Goal: Task Accomplishment & Management: Complete application form

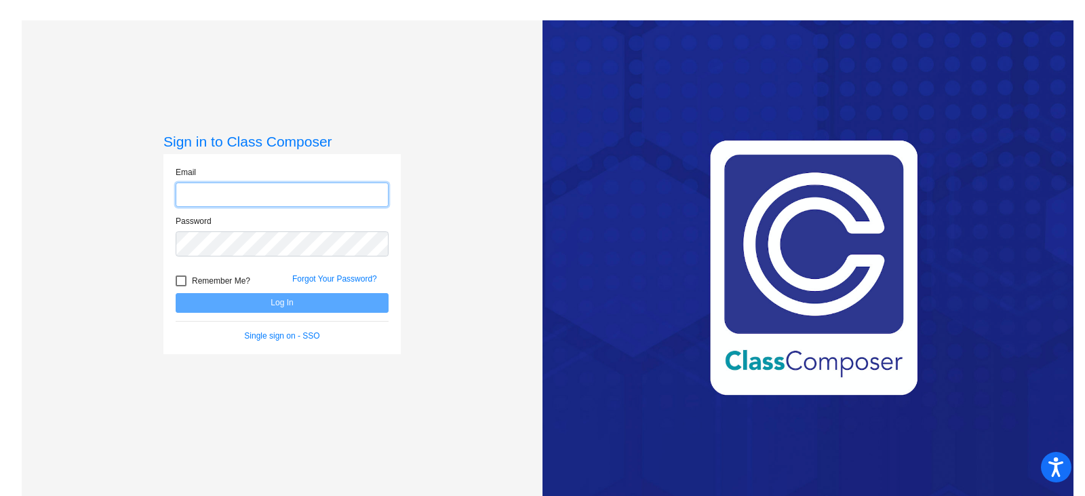
type input "[PERSON_NAME][EMAIL_ADDRESS][PERSON_NAME][DOMAIN_NAME]"
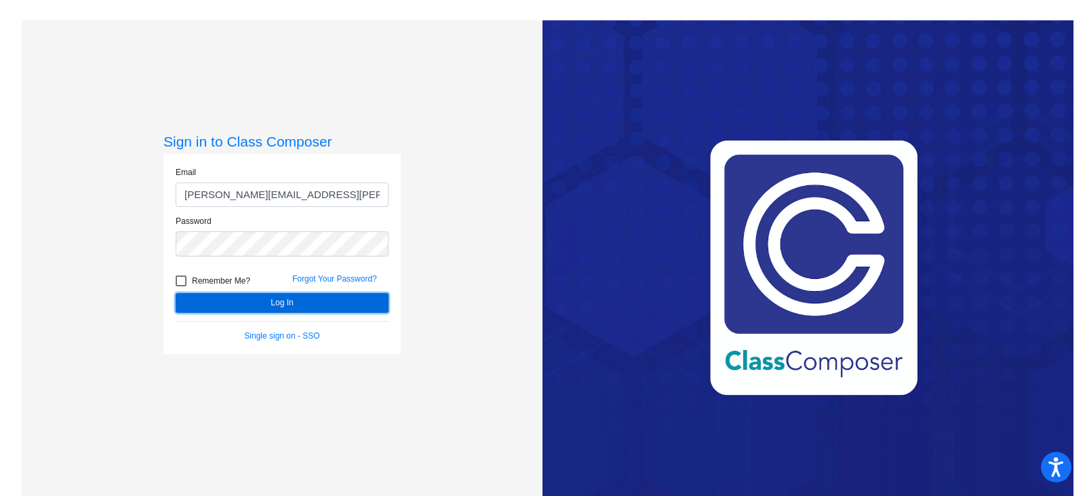
click at [256, 308] on button "Log In" at bounding box center [282, 303] width 213 height 20
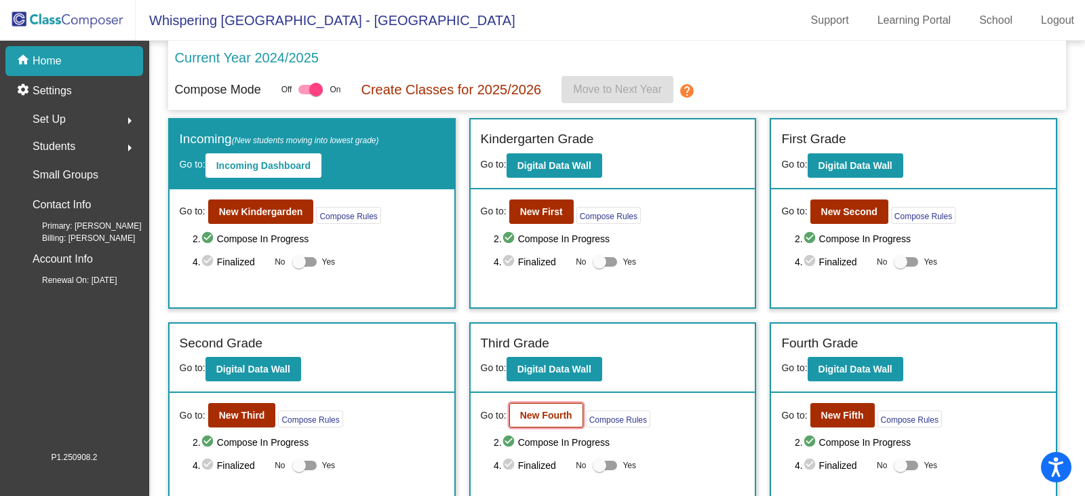
click at [533, 415] on b "New Fourth" at bounding box center [546, 415] width 52 height 11
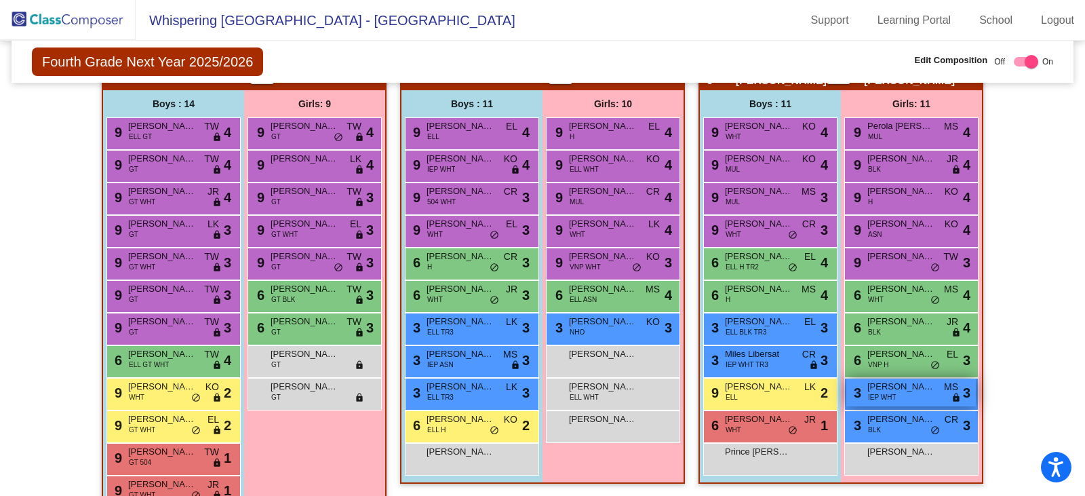
scroll to position [746, 0]
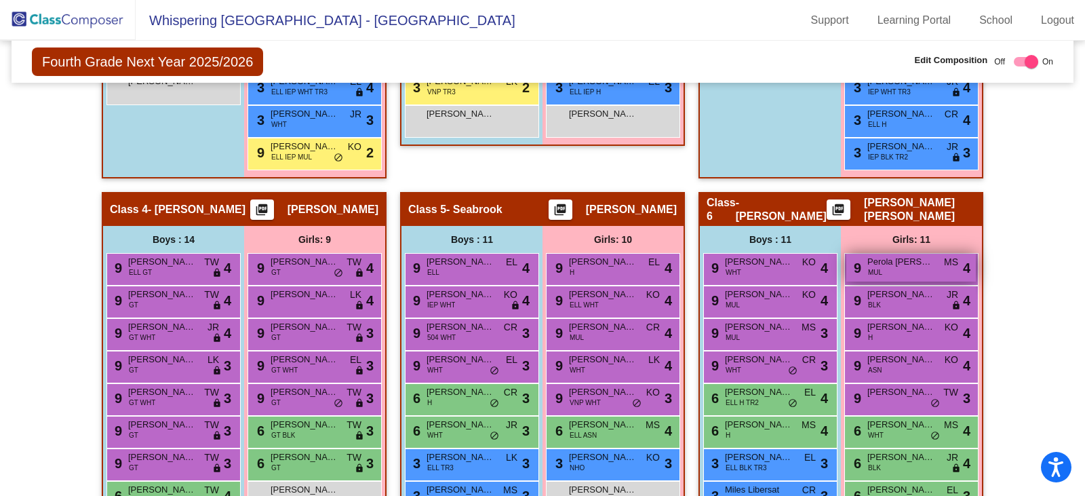
click at [877, 271] on span "MUL" at bounding box center [875, 272] width 14 height 10
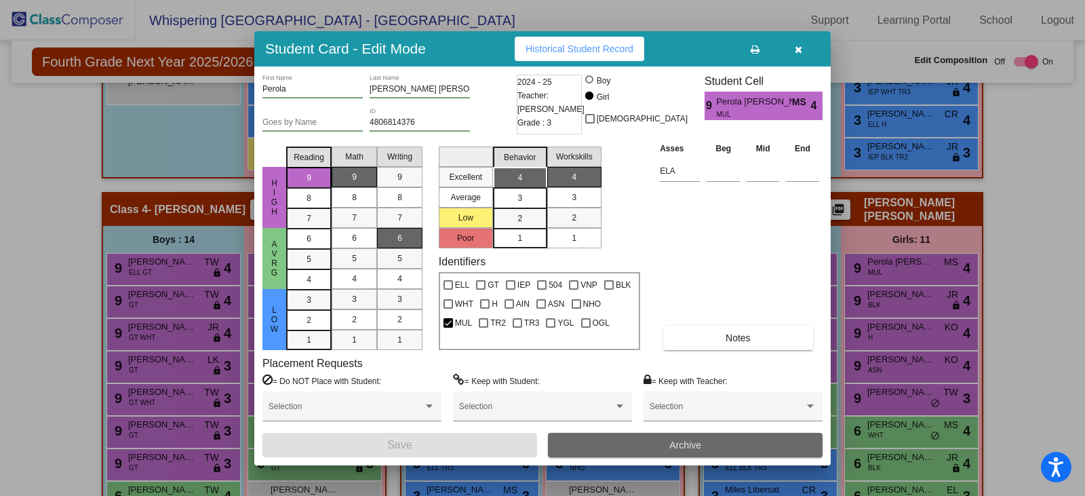
click at [670, 441] on span "Archive" at bounding box center [686, 445] width 32 height 11
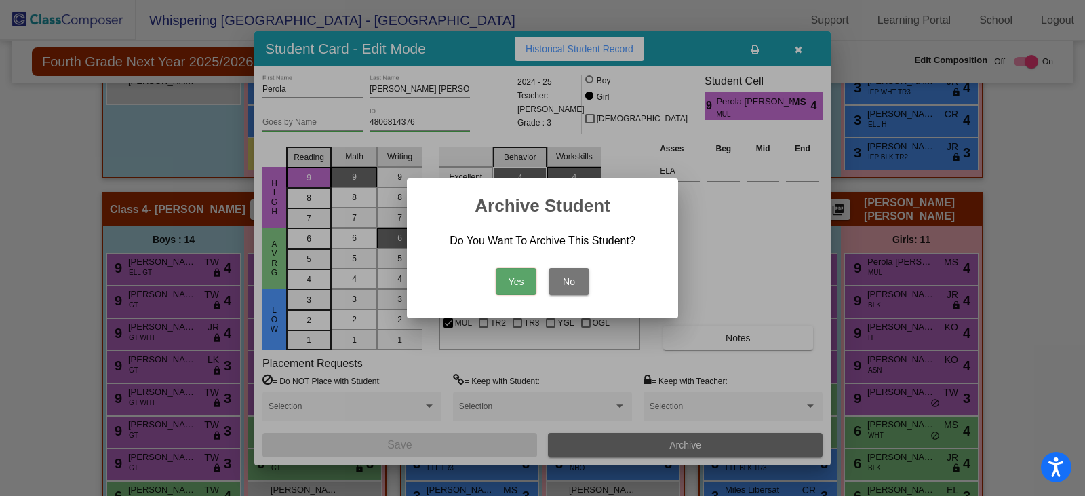
click at [514, 281] on button "Yes" at bounding box center [516, 281] width 41 height 27
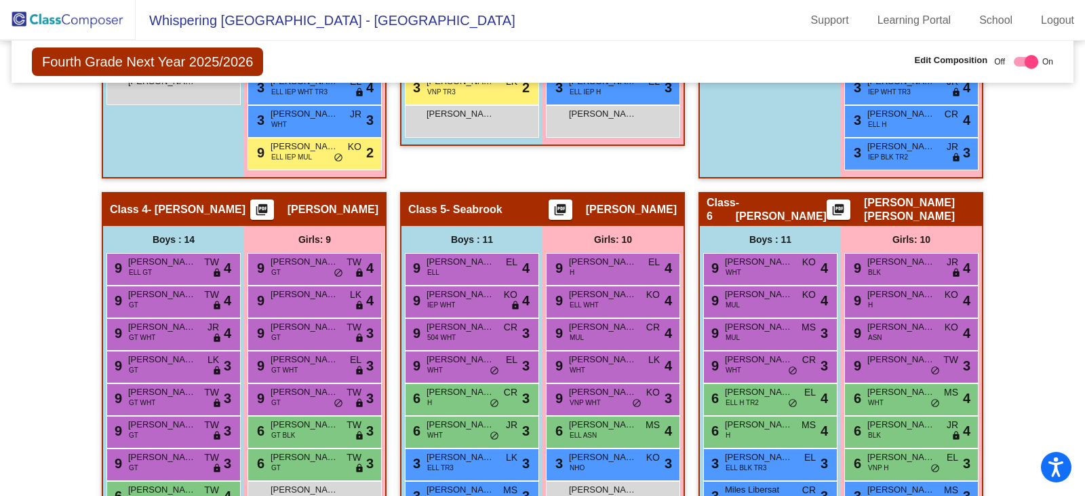
click at [63, 16] on img at bounding box center [68, 20] width 136 height 40
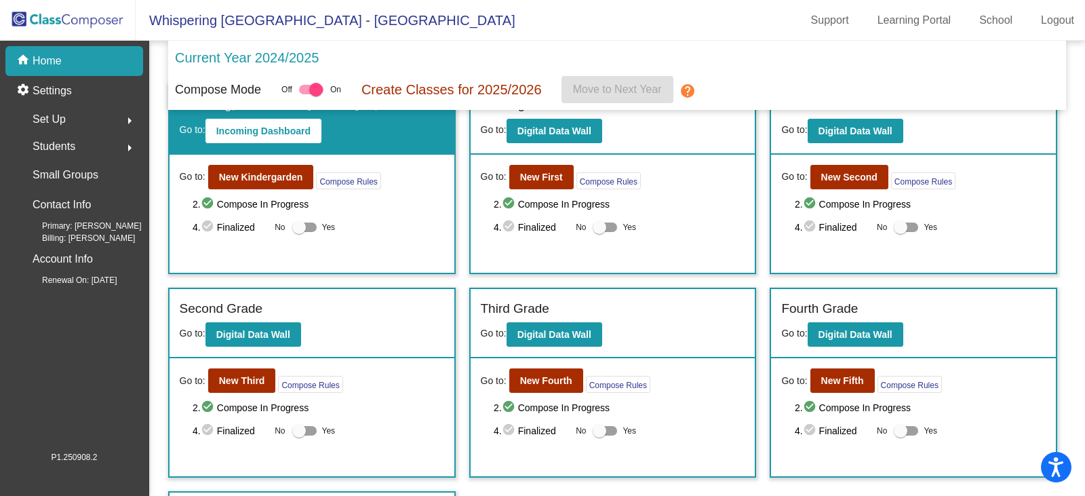
scroll to position [68, 0]
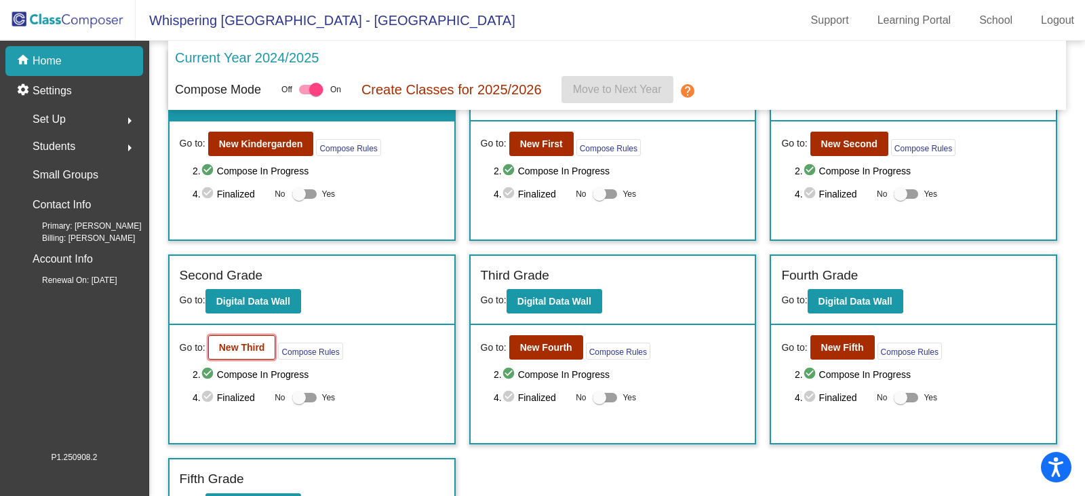
click at [241, 346] on b "New Third" at bounding box center [242, 347] width 46 height 11
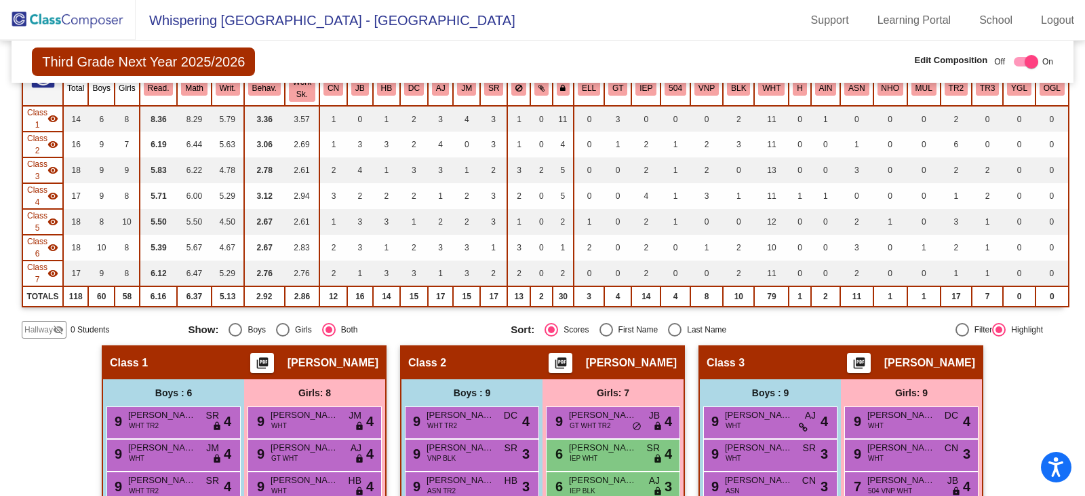
scroll to position [137, 0]
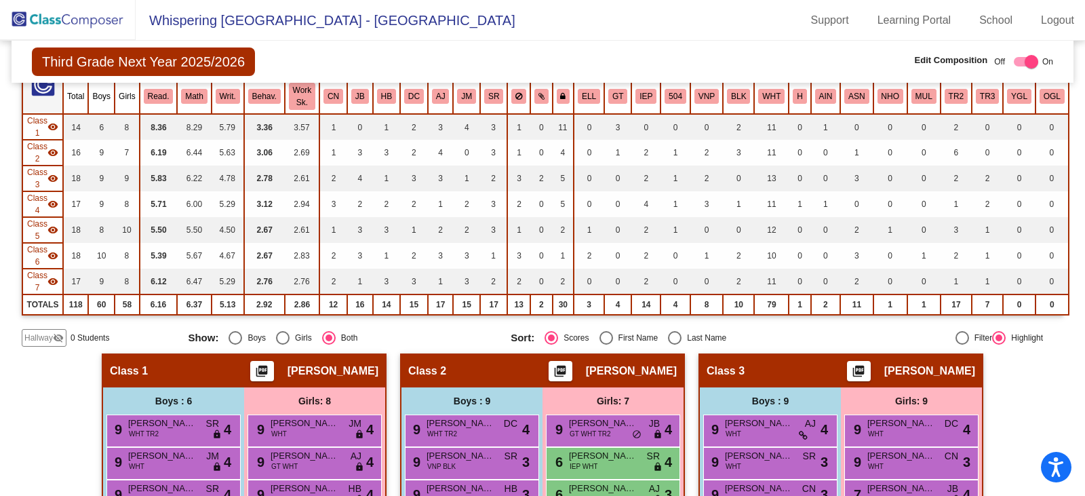
click at [40, 336] on span "Hallway" at bounding box center [38, 338] width 28 height 12
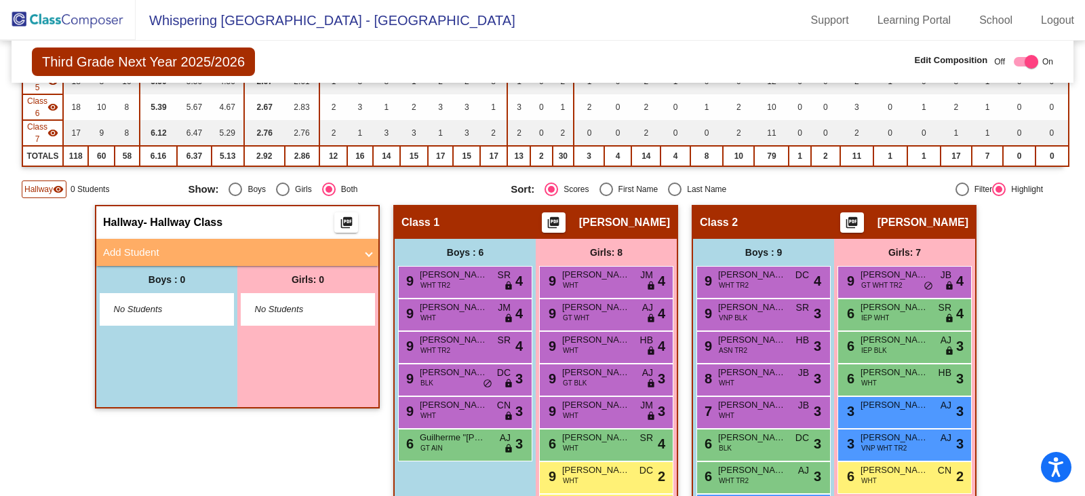
scroll to position [341, 0]
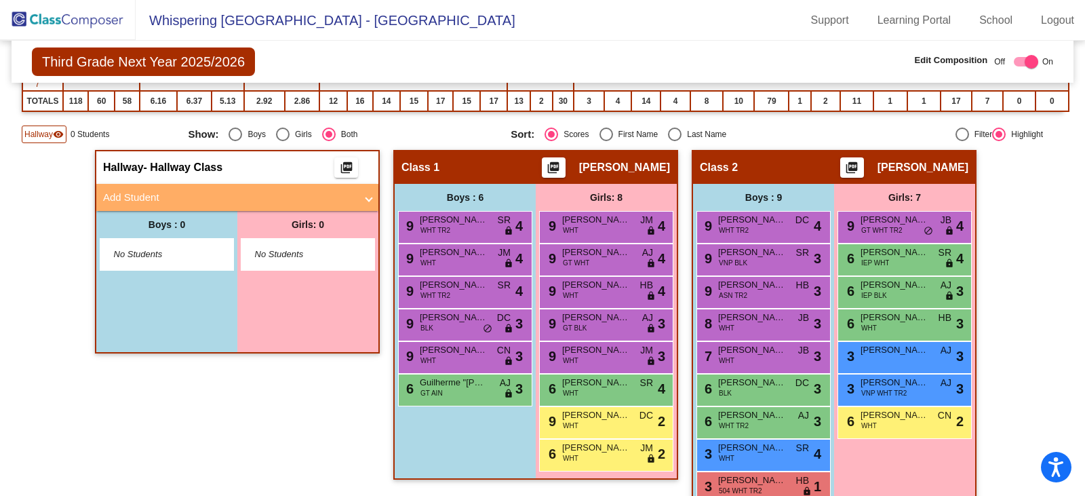
click at [372, 195] on mat-expansion-panel-header "Add Student" at bounding box center [237, 197] width 282 height 27
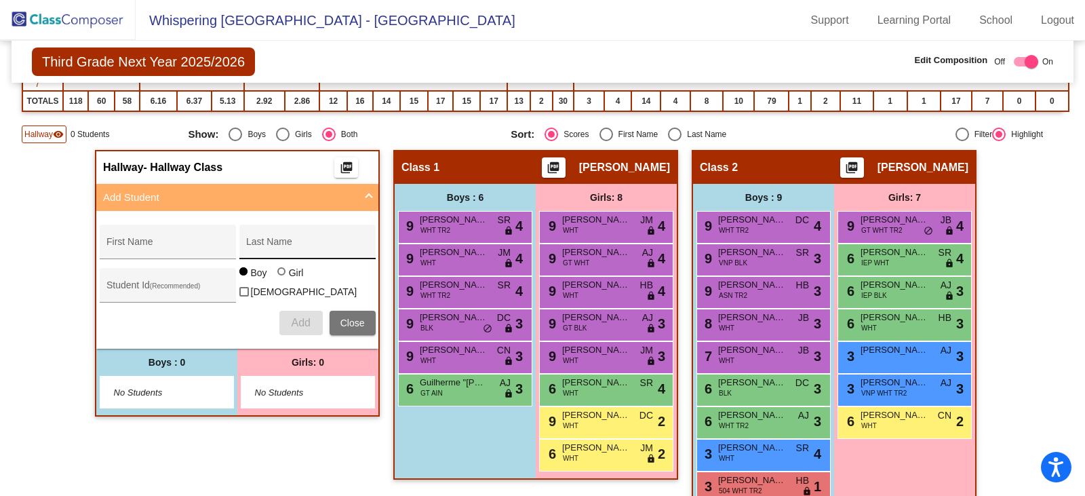
click at [280, 237] on div "Last Name" at bounding box center [307, 246] width 122 height 28
paste input "[PERSON_NAME] [PERSON_NAME] Sales"
type input "[PERSON_NAME] [PERSON_NAME] Sales"
click at [159, 242] on input "First Name" at bounding box center [168, 247] width 122 height 11
paste input "[PERSON_NAME]"
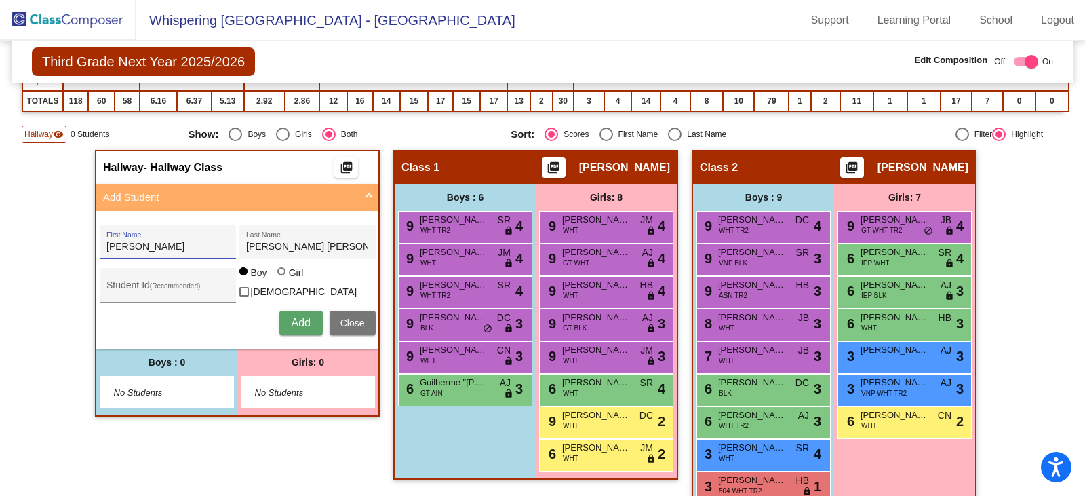
type input "[PERSON_NAME]"
click at [107, 289] on input "Student Id (Recommended)" at bounding box center [168, 290] width 122 height 11
paste input "4807022170"
type input "4807022170"
click at [293, 321] on span "Add" at bounding box center [300, 323] width 19 height 12
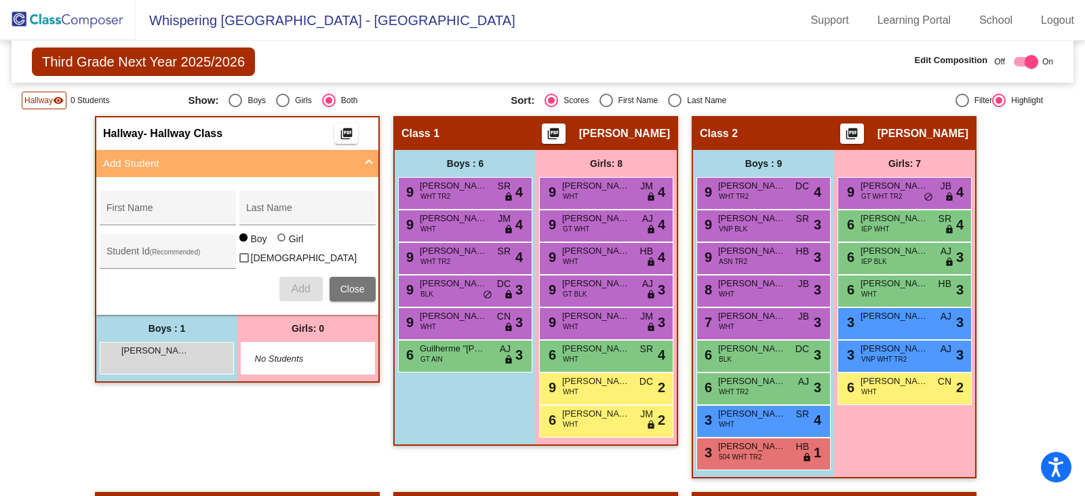
scroll to position [408, 0]
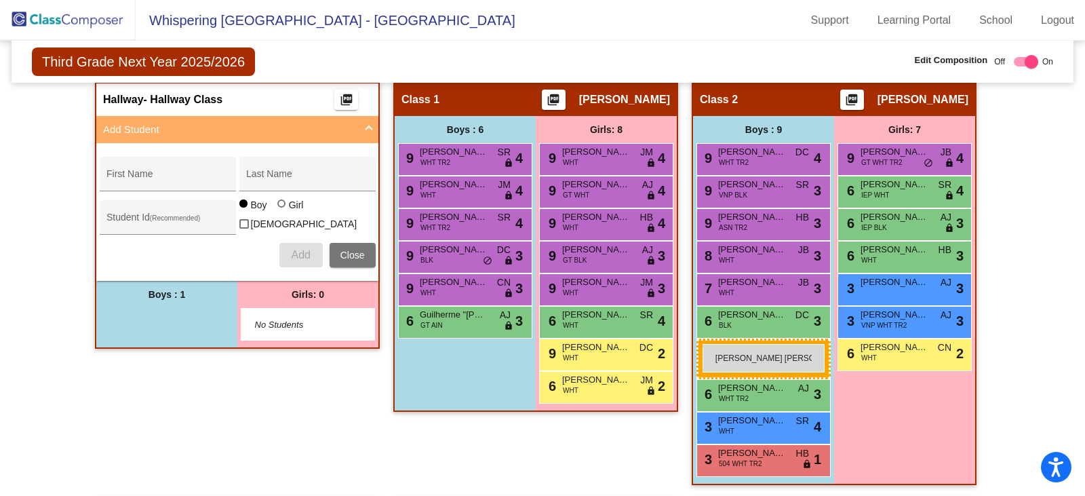
drag, startPoint x: 139, startPoint y: 320, endPoint x: 703, endPoint y: 344, distance: 564.3
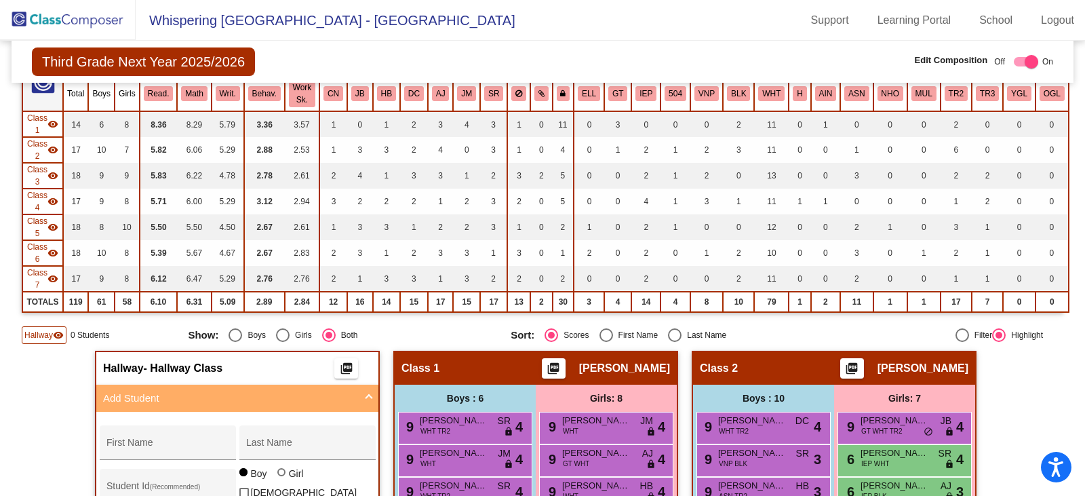
scroll to position [137, 0]
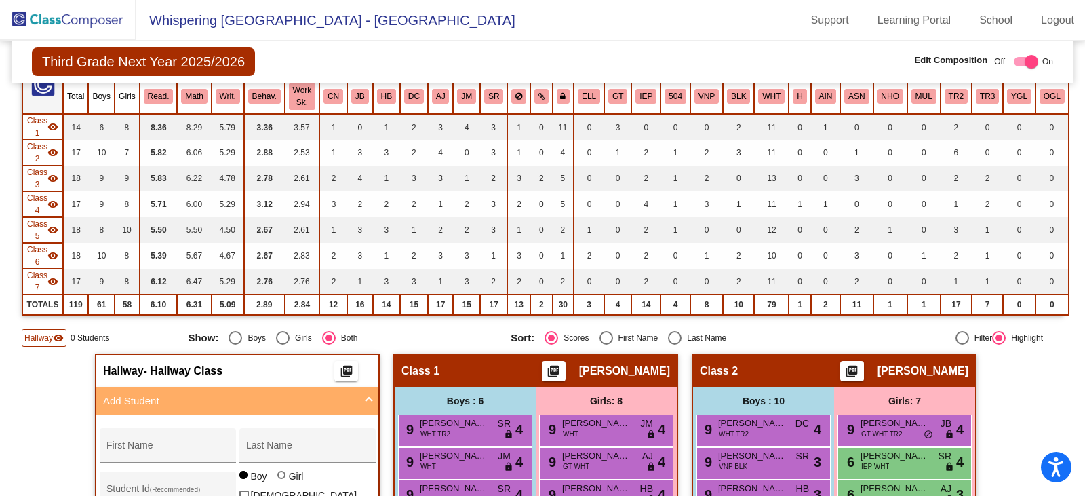
click at [62, 20] on img at bounding box center [68, 20] width 136 height 40
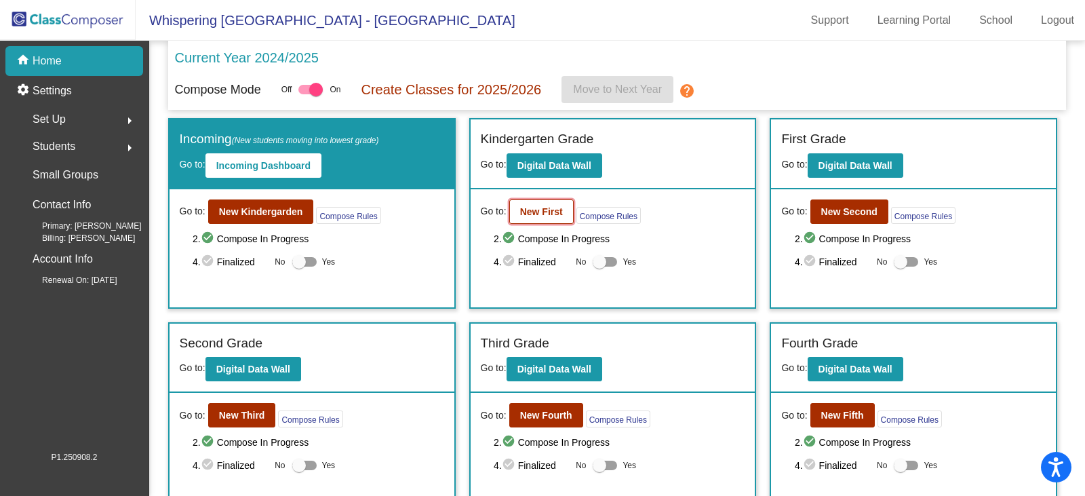
click at [526, 212] on b "New First" at bounding box center [541, 211] width 43 height 11
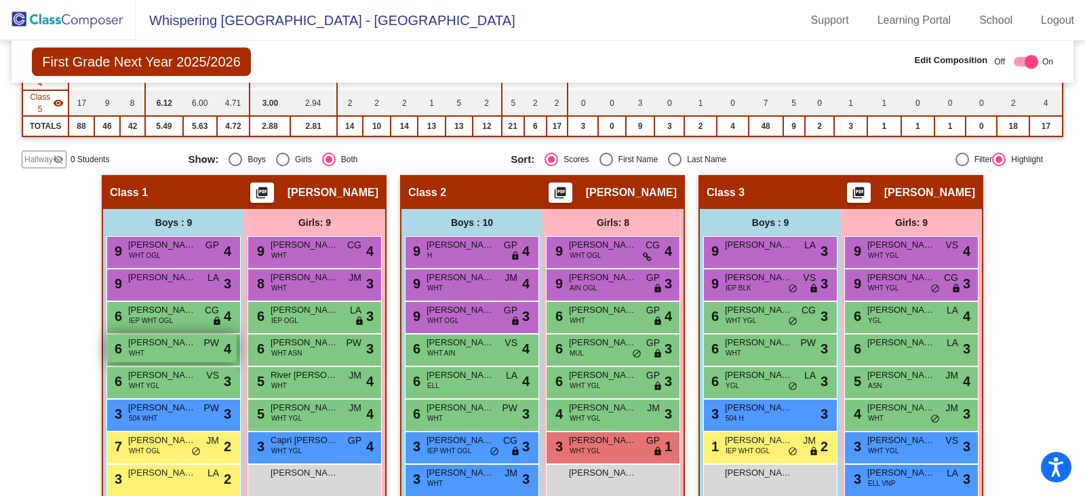
scroll to position [117, 0]
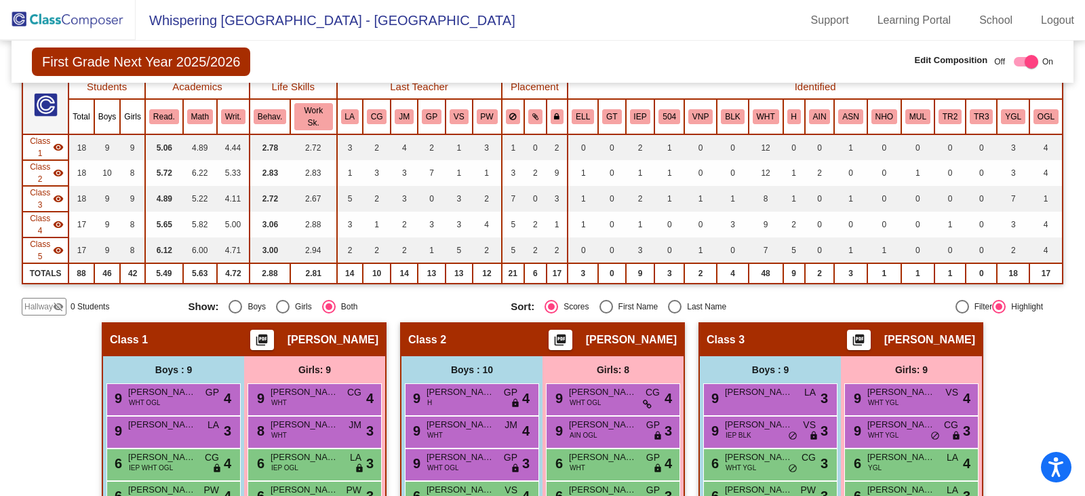
click at [45, 303] on span "Hallway" at bounding box center [38, 307] width 28 height 12
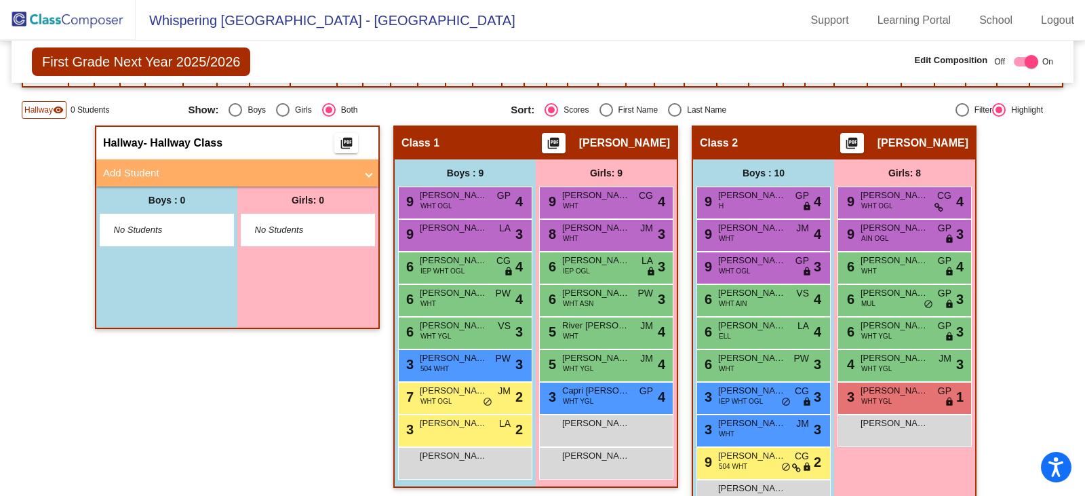
scroll to position [320, 0]
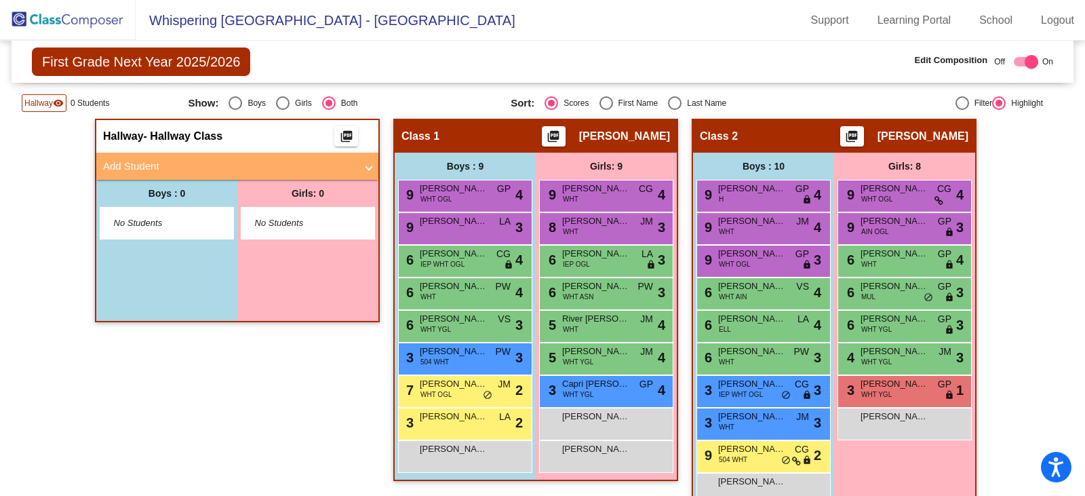
click at [362, 170] on span "Add Student" at bounding box center [234, 167] width 263 height 16
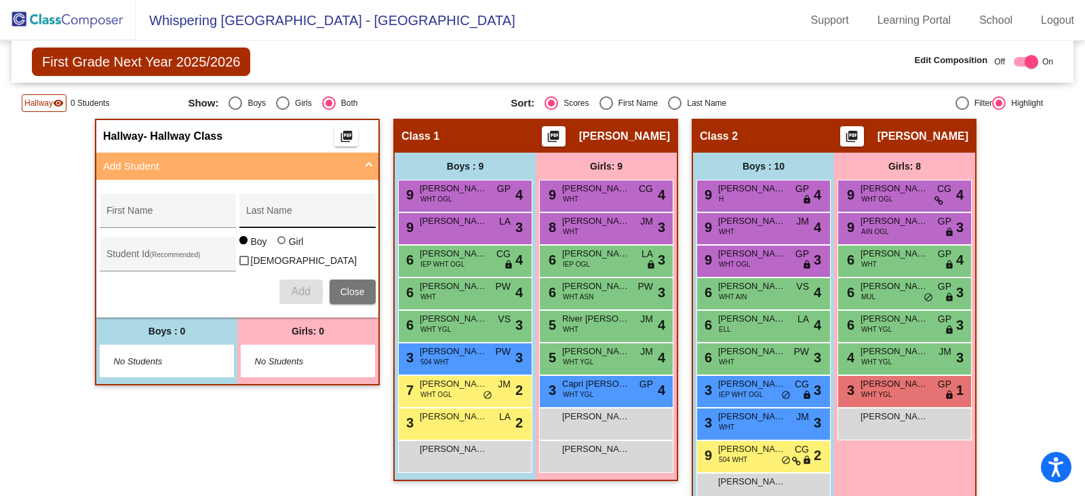
click at [273, 210] on div "Last Name" at bounding box center [307, 215] width 122 height 28
paste input "4807022170"
type input "4807022170"
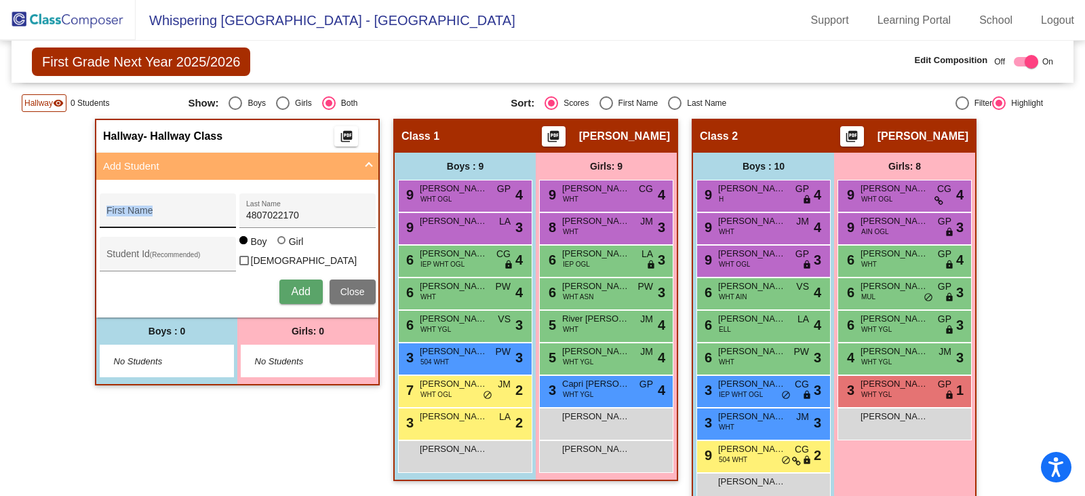
drag, startPoint x: 335, startPoint y: 208, endPoint x: 218, endPoint y: 215, distance: 116.9
click at [218, 215] on div "First Name 4807022170 Last Name" at bounding box center [238, 210] width 276 height 35
drag, startPoint x: 317, startPoint y: 212, endPoint x: 210, endPoint y: 217, distance: 107.3
click at [210, 217] on div "First Name 4807022170 Last Name" at bounding box center [238, 210] width 276 height 35
click at [258, 204] on div "Last Name" at bounding box center [307, 215] width 122 height 28
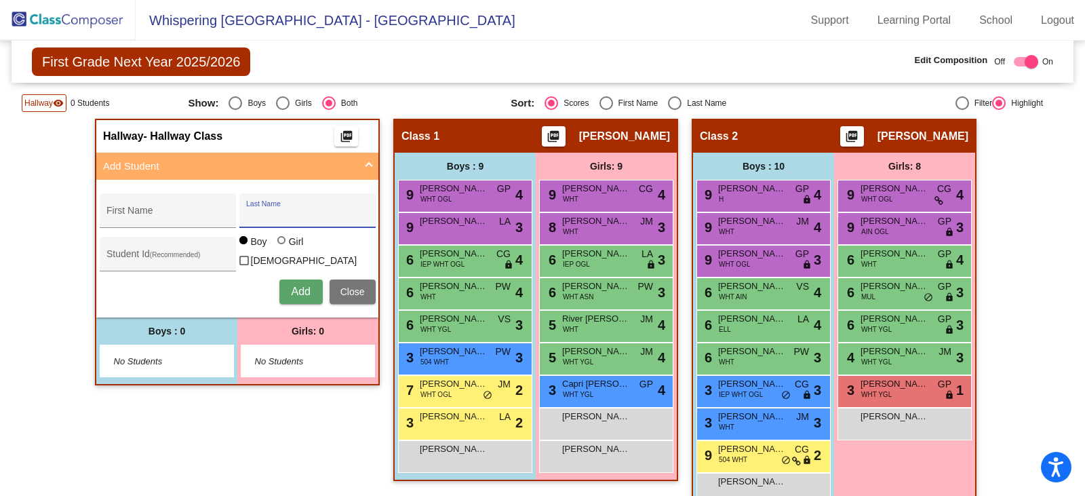
paste input "[PERSON_NAME] [PERSON_NAME] Sales"
type input "[PERSON_NAME] [PERSON_NAME] Sales"
click at [107, 206] on div "First Name" at bounding box center [168, 215] width 122 height 28
paste input "[PERSON_NAME]"
type input "[PERSON_NAME]"
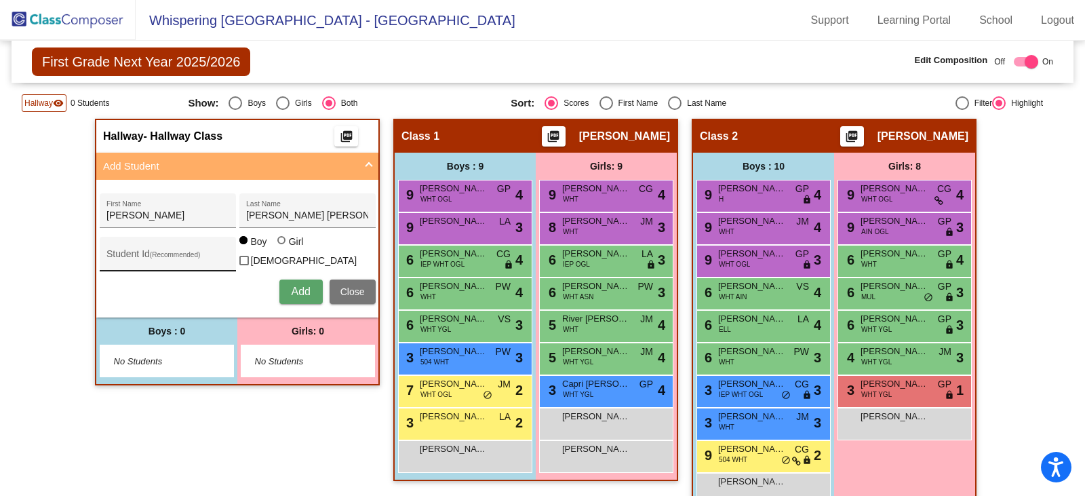
click at [115, 264] on div "Student Id (Recommended)" at bounding box center [168, 258] width 122 height 28
paste input "4807022176"
type input "4807022176"
click at [301, 286] on span "Add" at bounding box center [300, 292] width 19 height 12
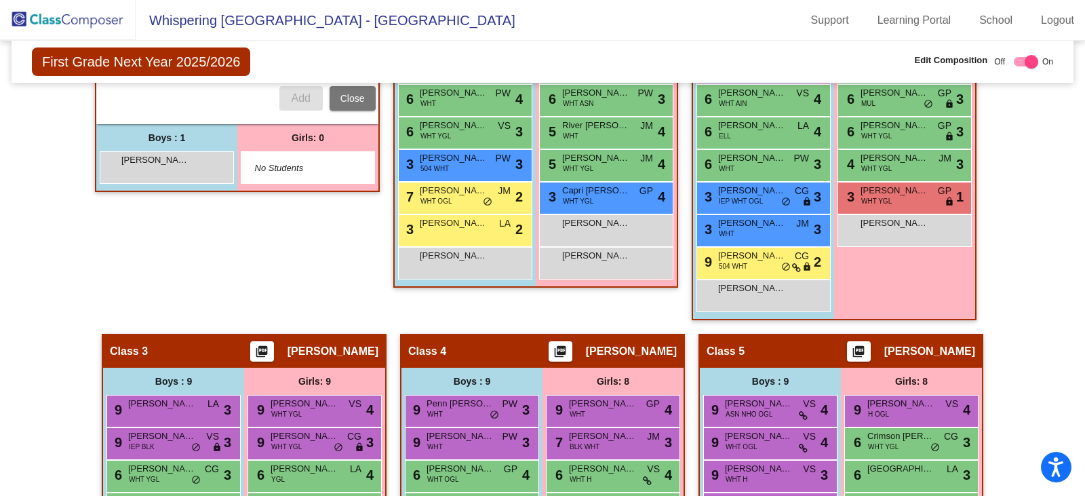
scroll to position [592, 0]
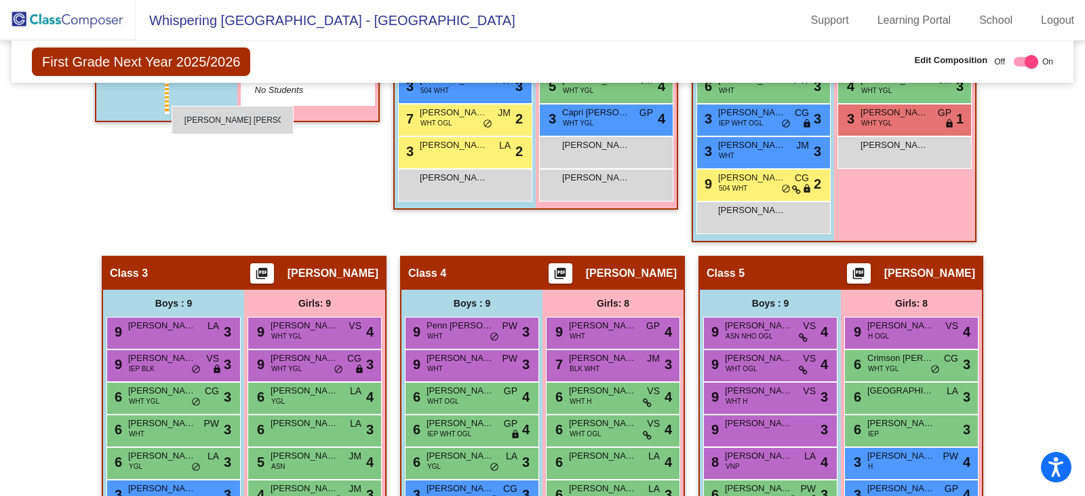
drag, startPoint x: 159, startPoint y: 95, endPoint x: 170, endPoint y: 102, distance: 12.6
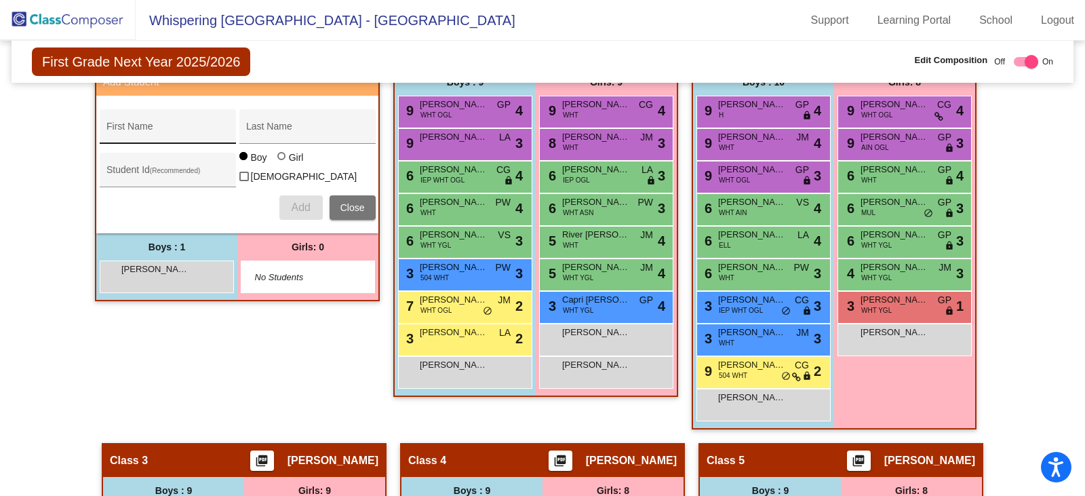
scroll to position [388, 0]
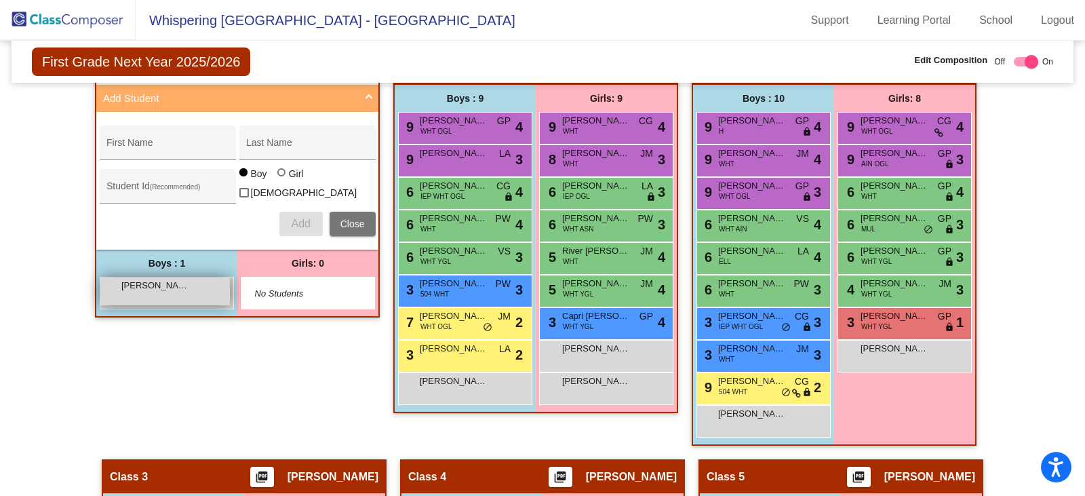
click at [193, 290] on div "[PERSON_NAME] [PERSON_NAME] Sales lock do_not_disturb_alt" at bounding box center [165, 291] width 130 height 28
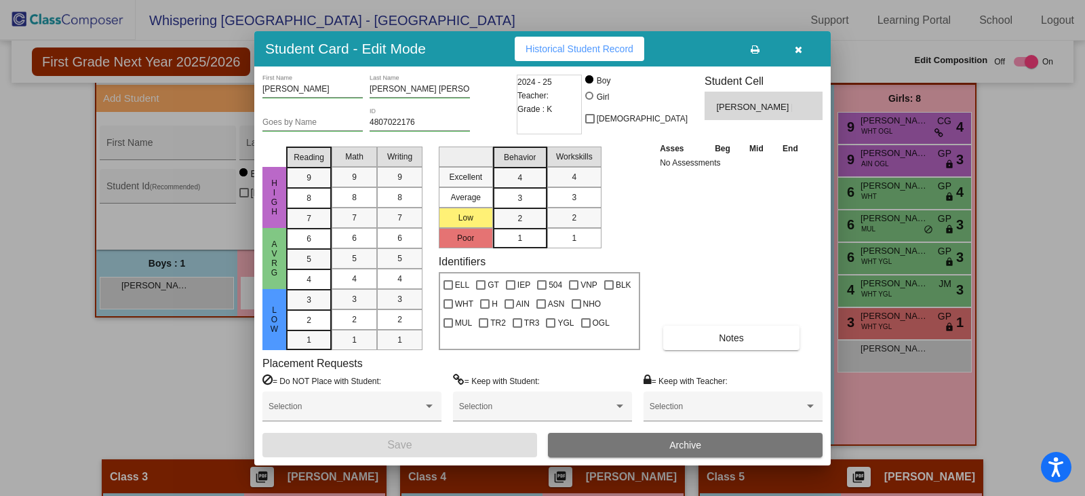
click at [594, 96] on div at bounding box center [589, 96] width 8 height 8
click at [591, 102] on input "Girl" at bounding box center [590, 102] width 1 height 1
radio input "true"
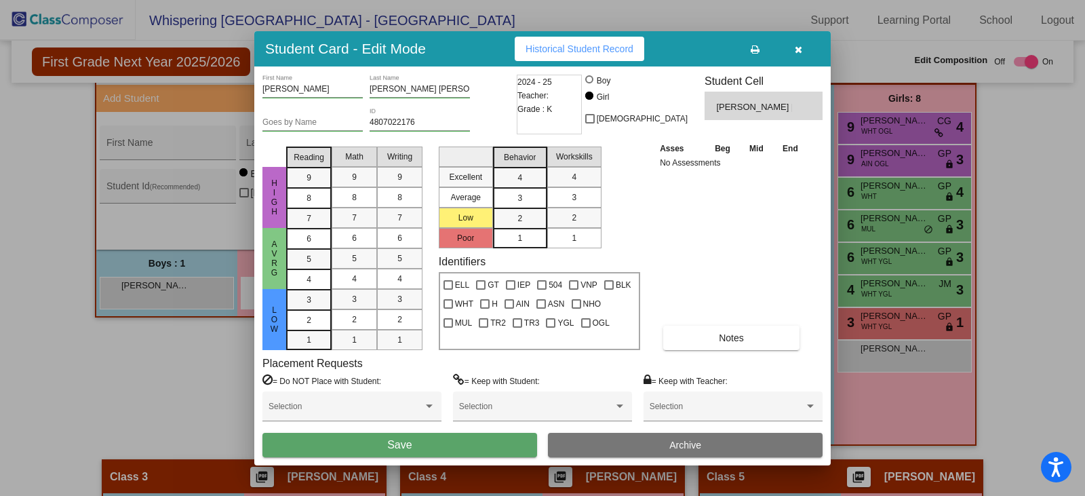
click at [420, 444] on button "Save" at bounding box center [400, 445] width 275 height 24
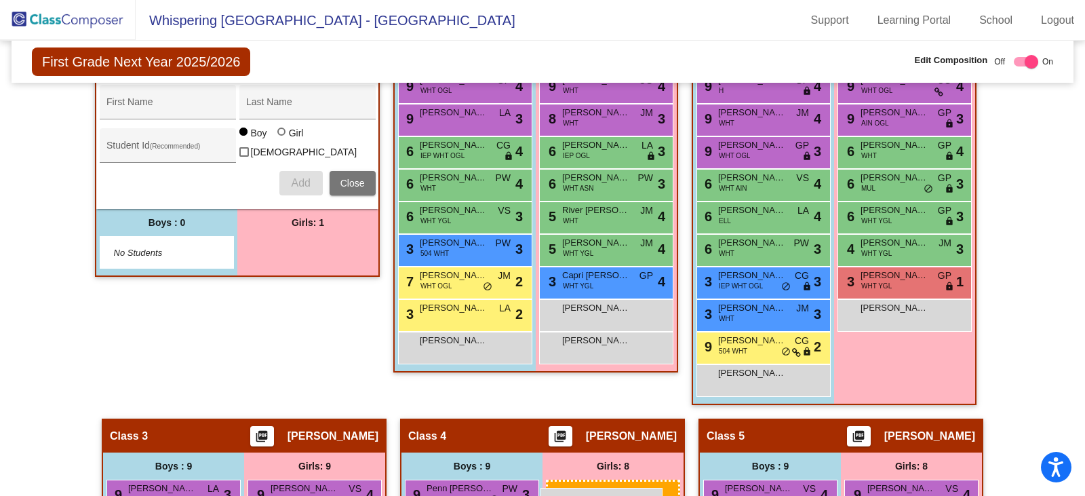
scroll to position [459, 0]
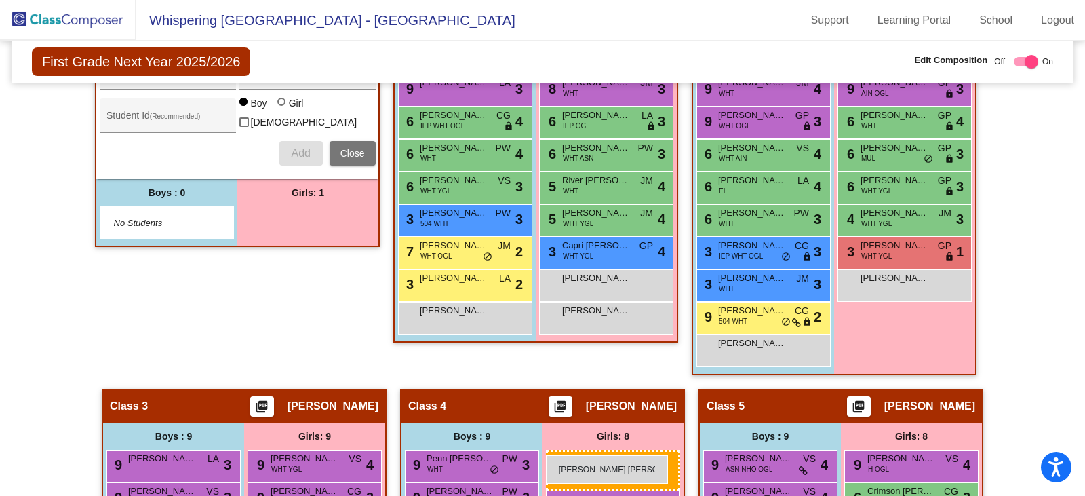
drag, startPoint x: 296, startPoint y: 298, endPoint x: 546, endPoint y: 455, distance: 295.1
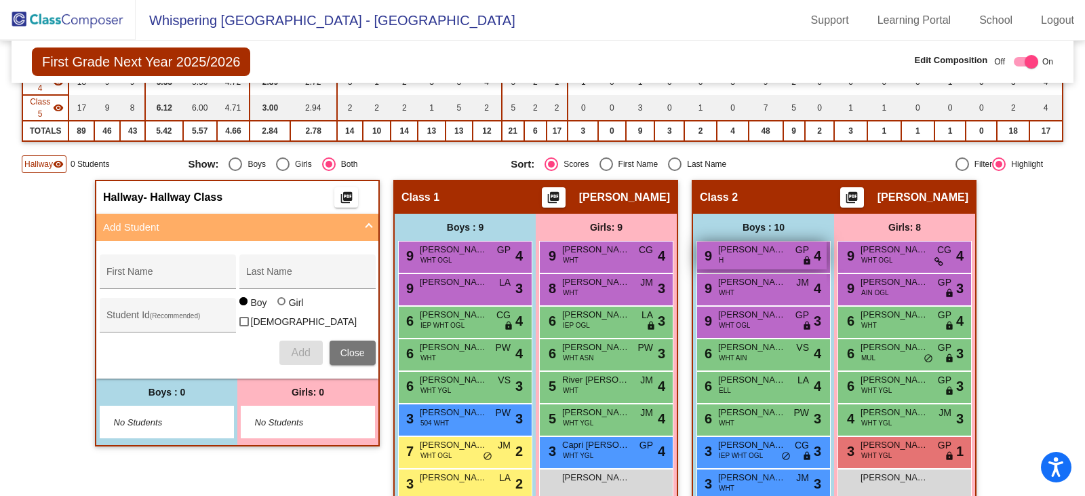
scroll to position [255, 0]
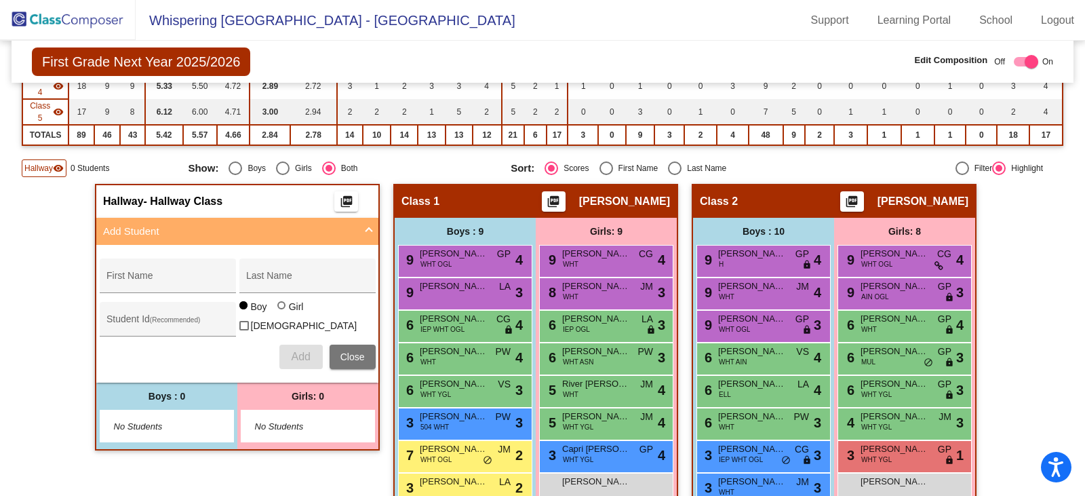
click at [69, 20] on img at bounding box center [68, 20] width 136 height 40
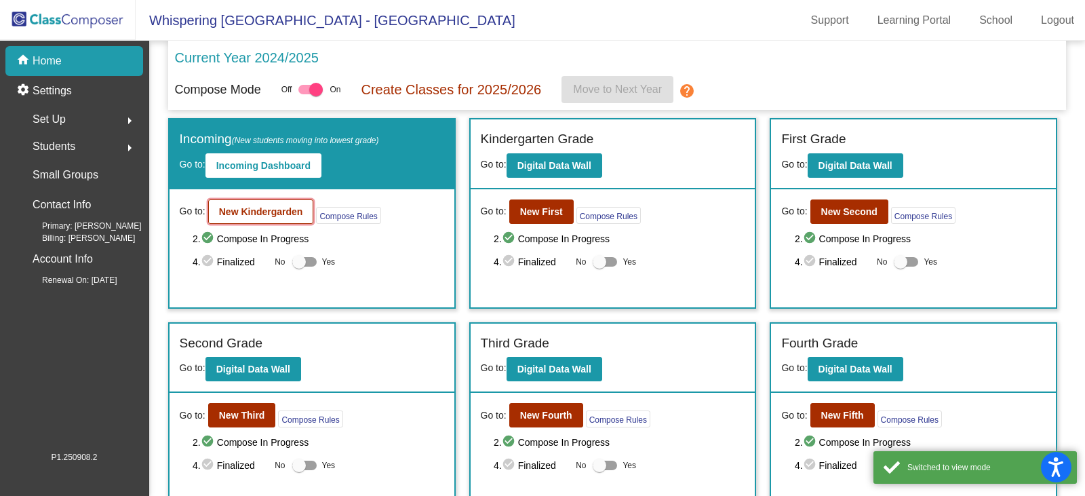
click at [253, 213] on b "New Kindergarden" at bounding box center [261, 211] width 84 height 11
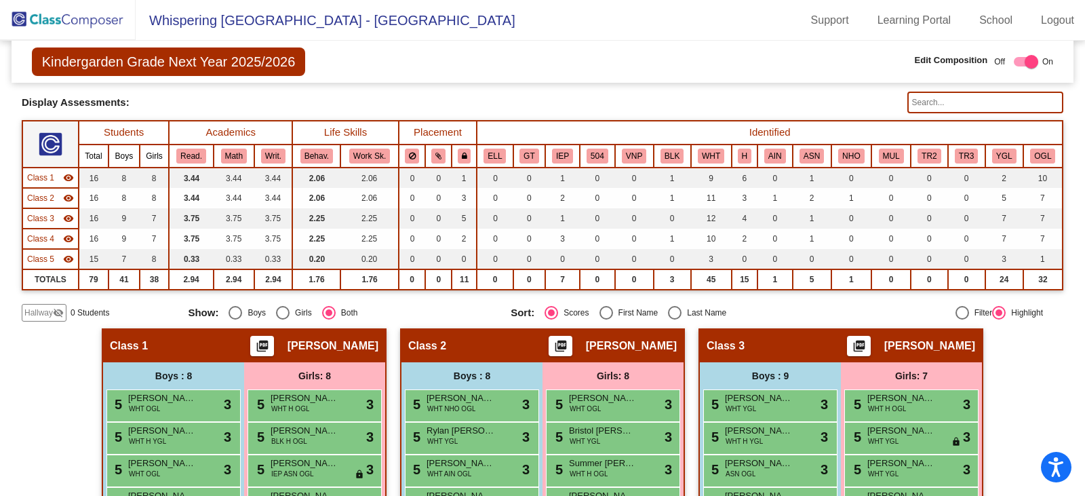
scroll to position [68, 0]
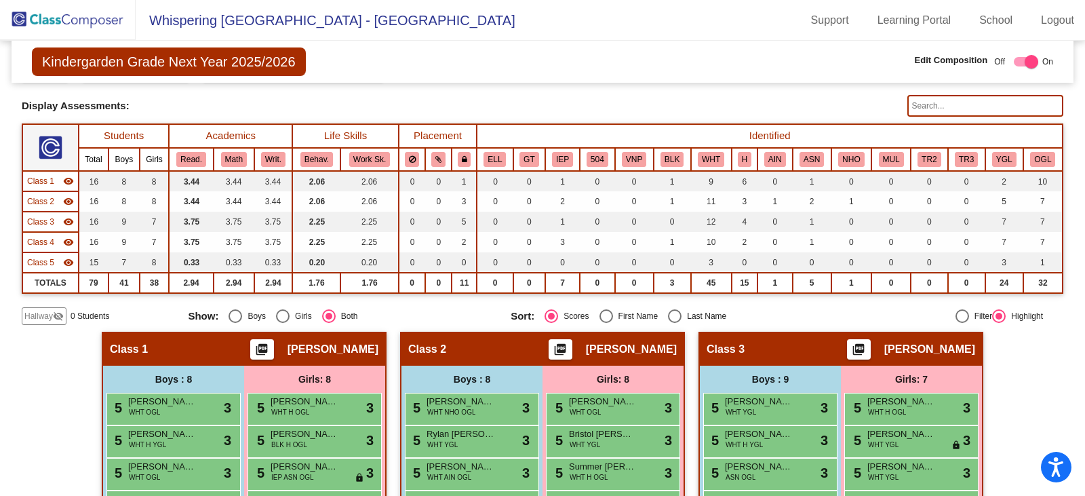
click at [59, 312] on mat-icon "visibility_off" at bounding box center [58, 316] width 11 height 11
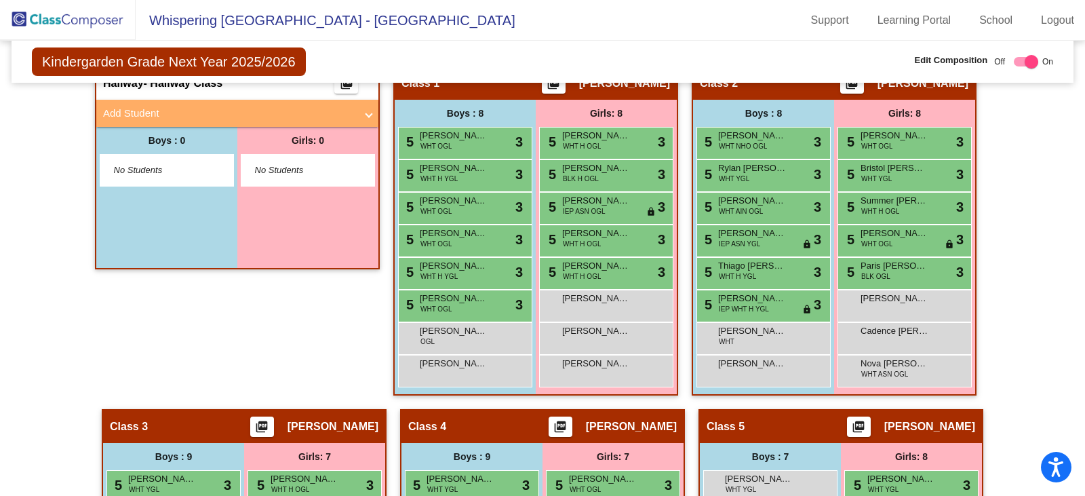
scroll to position [339, 0]
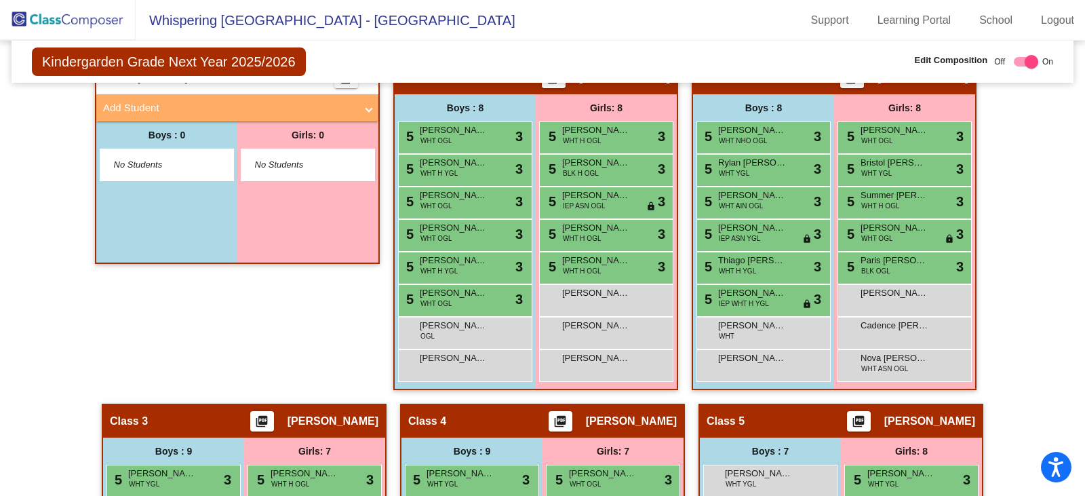
click at [356, 111] on span "Add Student" at bounding box center [234, 108] width 263 height 16
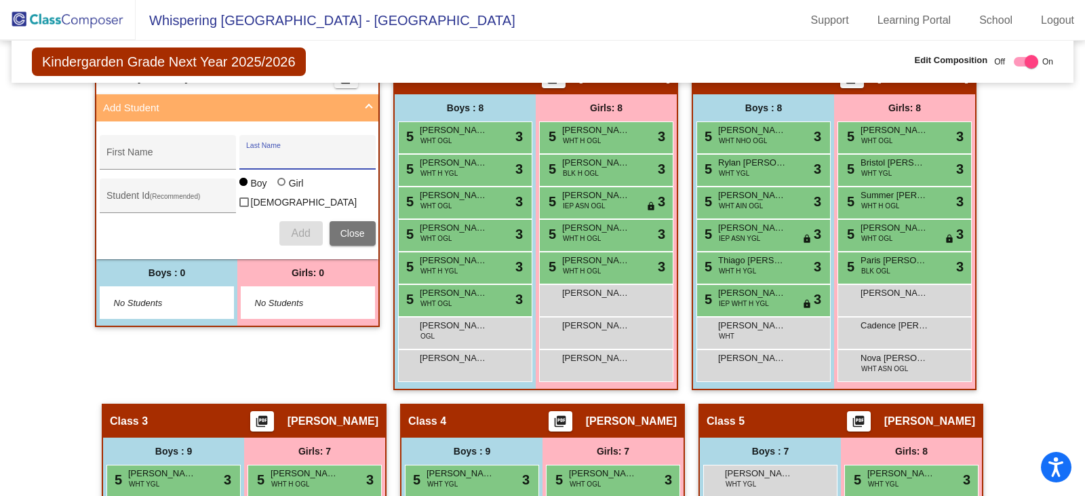
click at [253, 157] on input "Last Name" at bounding box center [307, 157] width 122 height 11
paste input "4807022176"
type input "4807022176"
click at [140, 147] on div "First Name" at bounding box center [168, 156] width 122 height 28
paste input "[PERSON_NAME]"
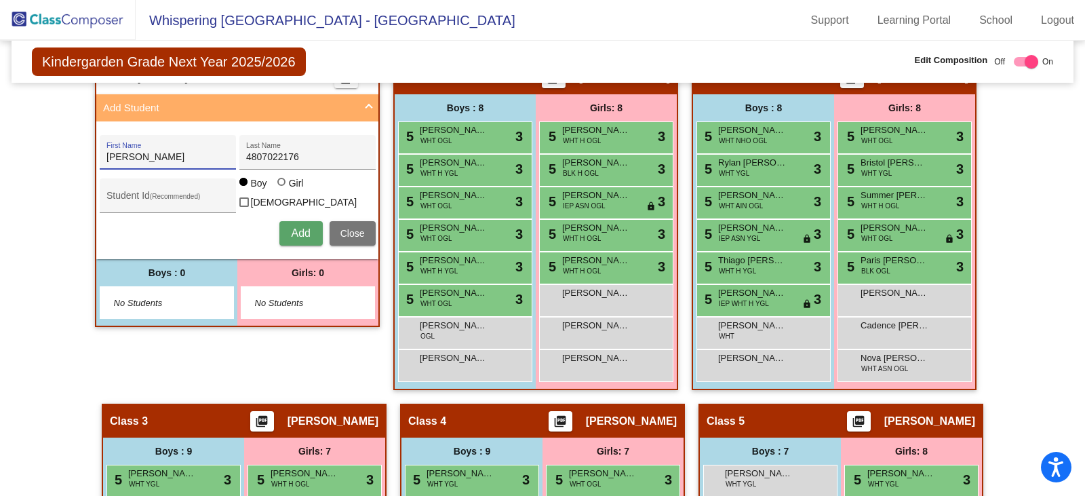
type input "[PERSON_NAME]"
click at [145, 195] on input "Student Id (Recommended)" at bounding box center [168, 200] width 122 height 11
paste input "4807002642"
type input "4807002642"
click at [291, 227] on span "Add" at bounding box center [300, 233] width 19 height 12
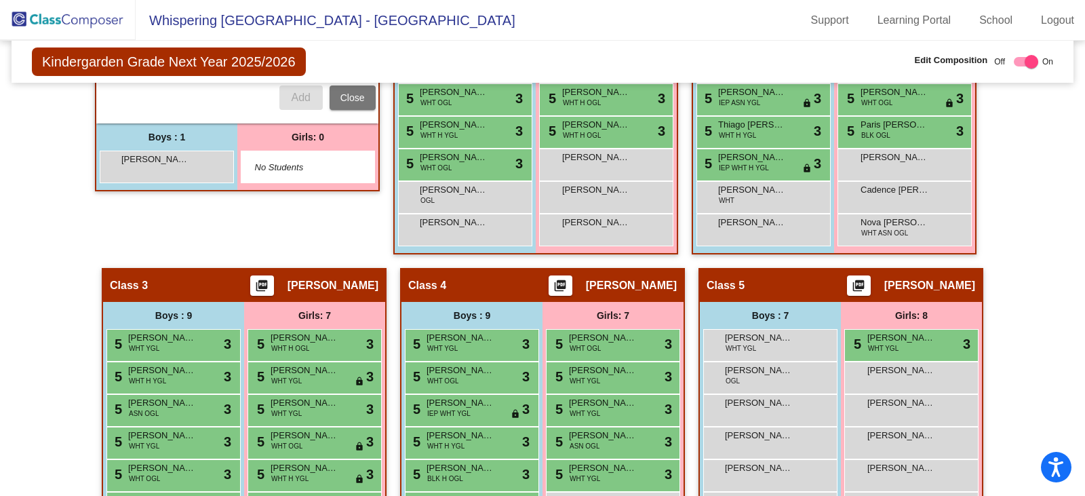
scroll to position [407, 0]
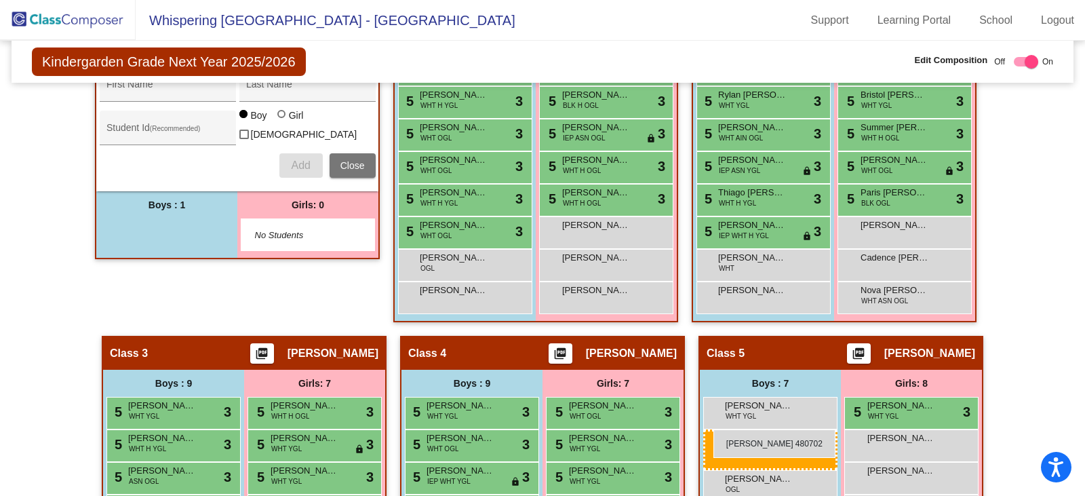
drag, startPoint x: 120, startPoint y: 233, endPoint x: 714, endPoint y: 429, distance: 625.1
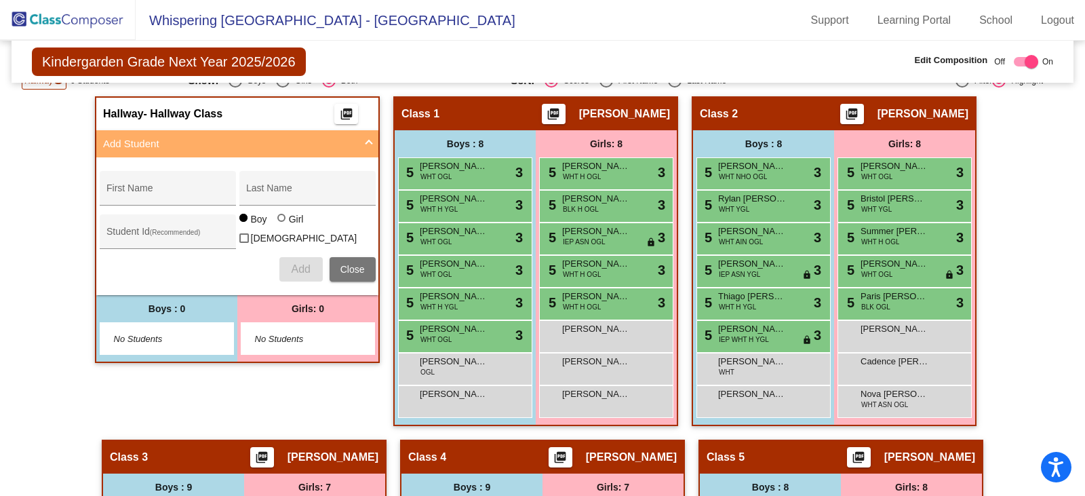
scroll to position [284, 0]
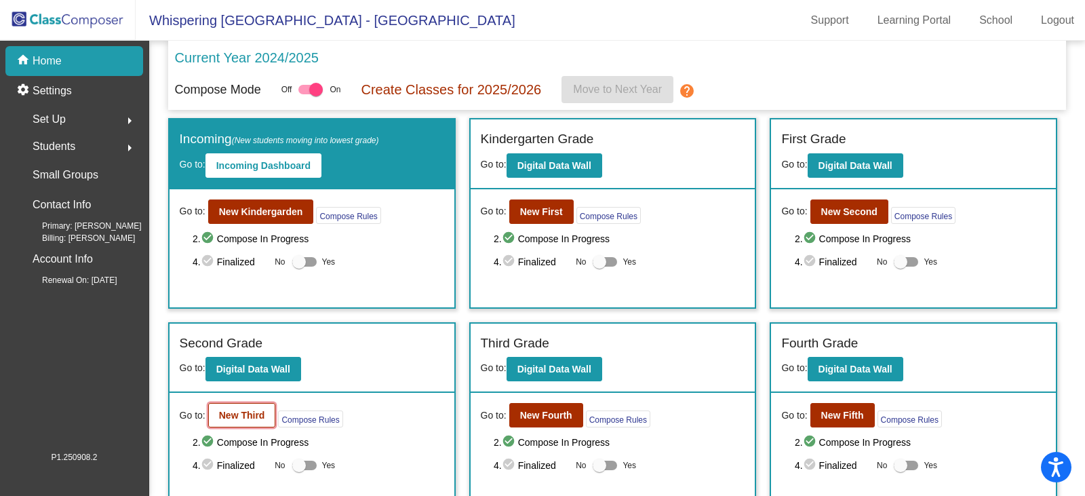
click at [238, 419] on b "New Third" at bounding box center [242, 415] width 46 height 11
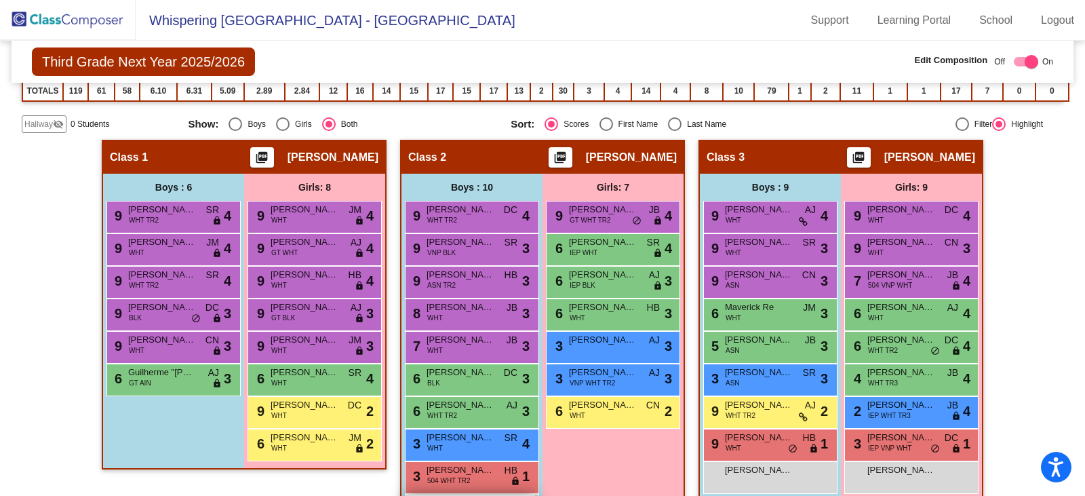
scroll to position [407, 0]
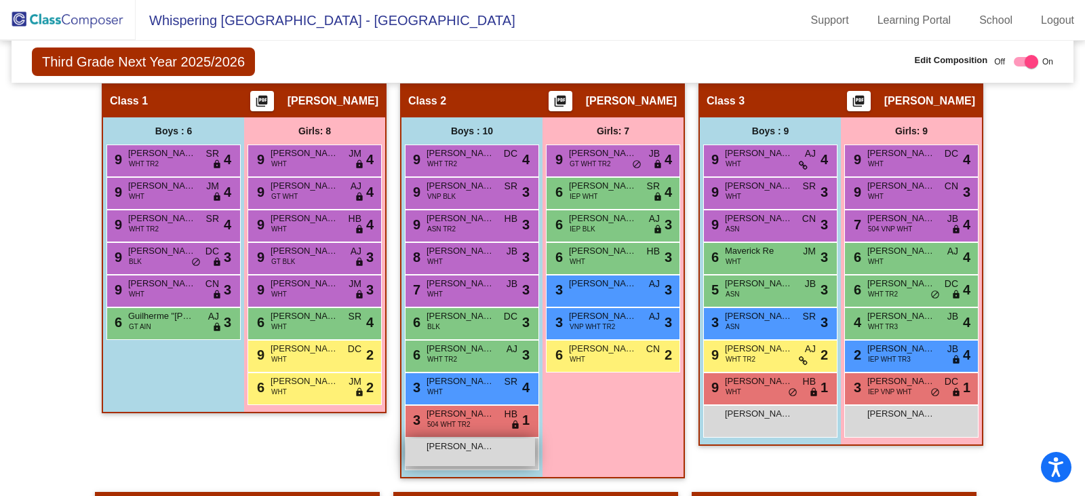
click at [442, 451] on span "[PERSON_NAME] [PERSON_NAME] Sales" at bounding box center [461, 447] width 68 height 14
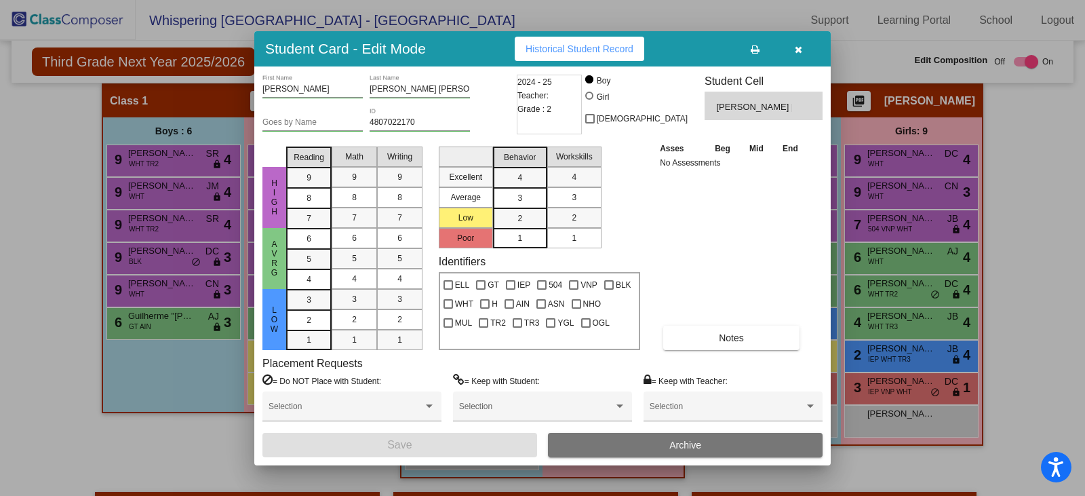
click at [805, 52] on button "button" at bounding box center [798, 49] width 43 height 24
